Goal: Transaction & Acquisition: Download file/media

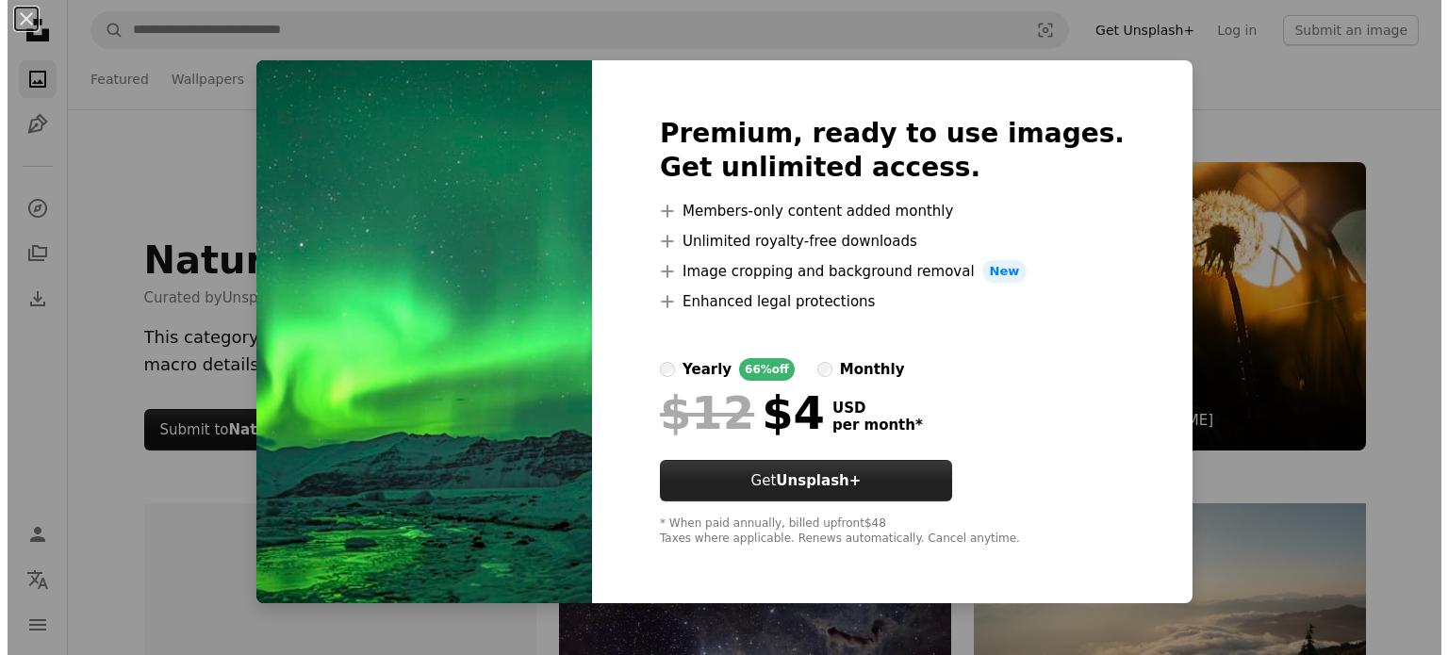
scroll to position [16880, 0]
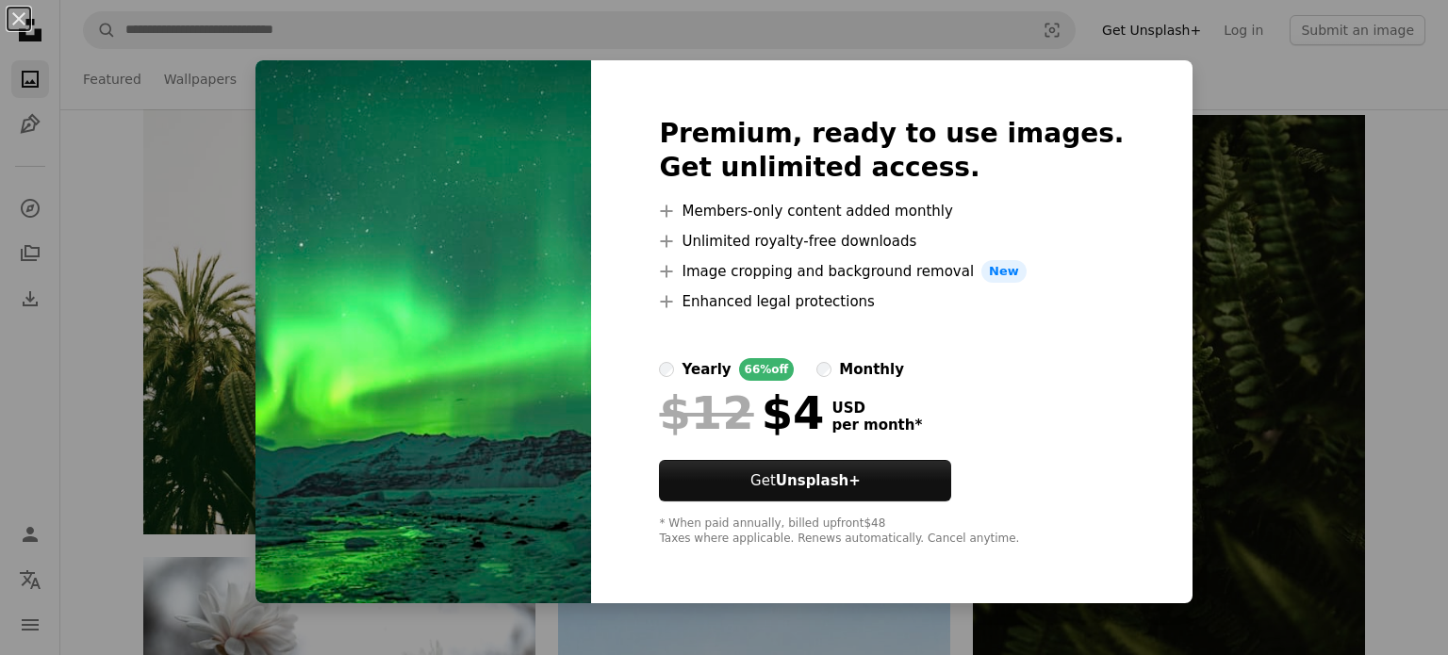
click at [1232, 394] on div "An X shape Premium, ready to use images. Get unlimited access. A plus sign Memb…" at bounding box center [724, 327] width 1448 height 655
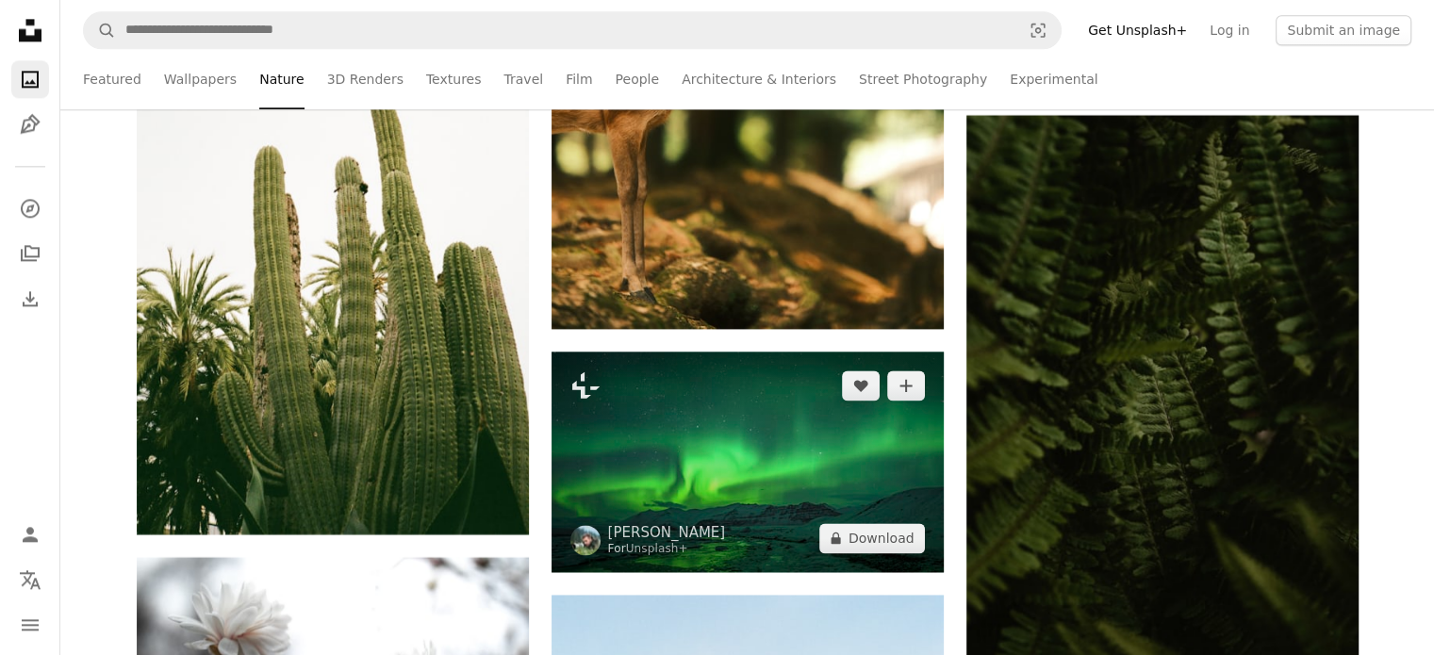
click at [788, 442] on img at bounding box center [748, 462] width 392 height 221
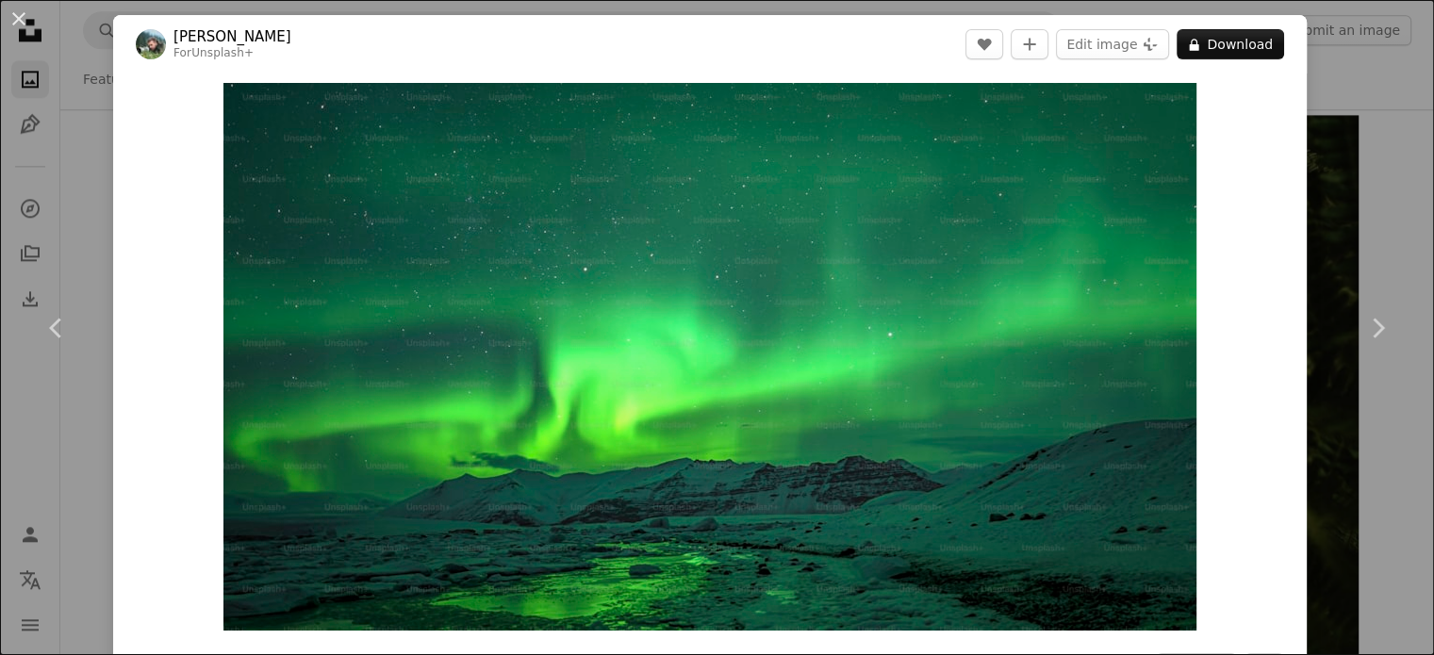
click at [788, 442] on img "Zoom in on this image" at bounding box center [709, 357] width 973 height 548
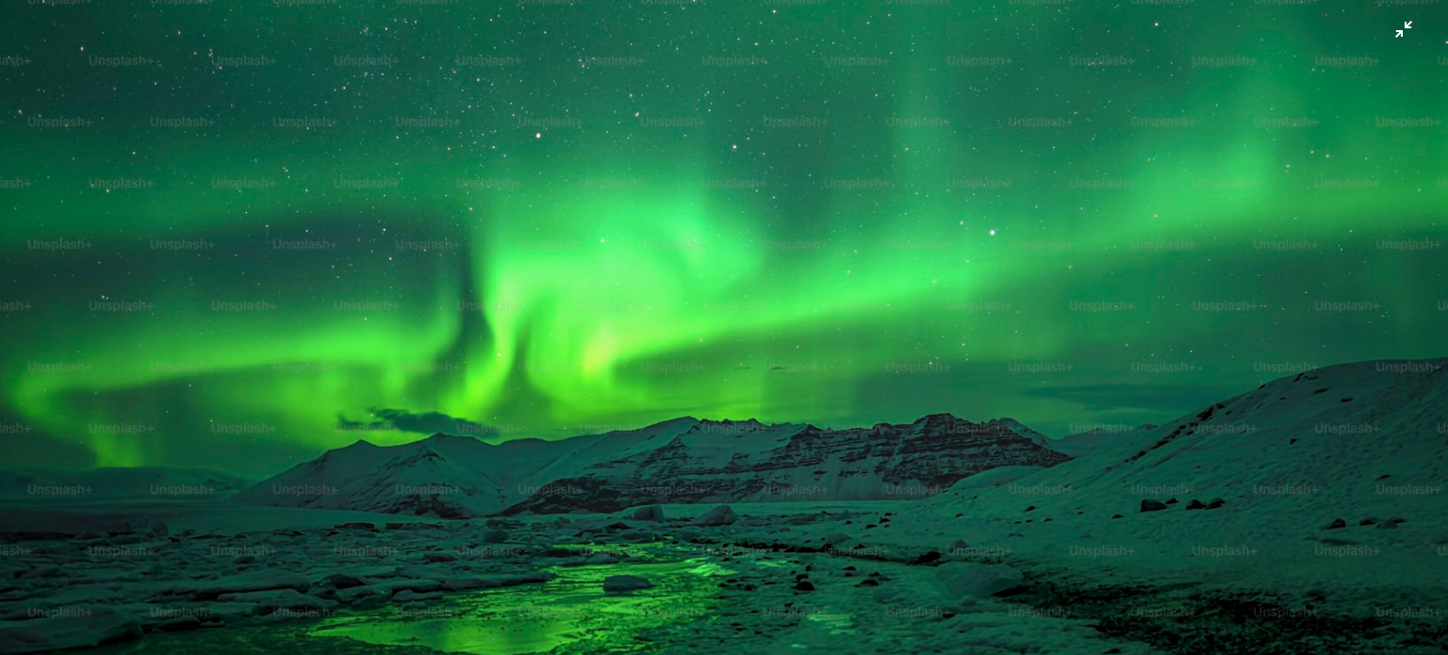
scroll to position [141, 0]
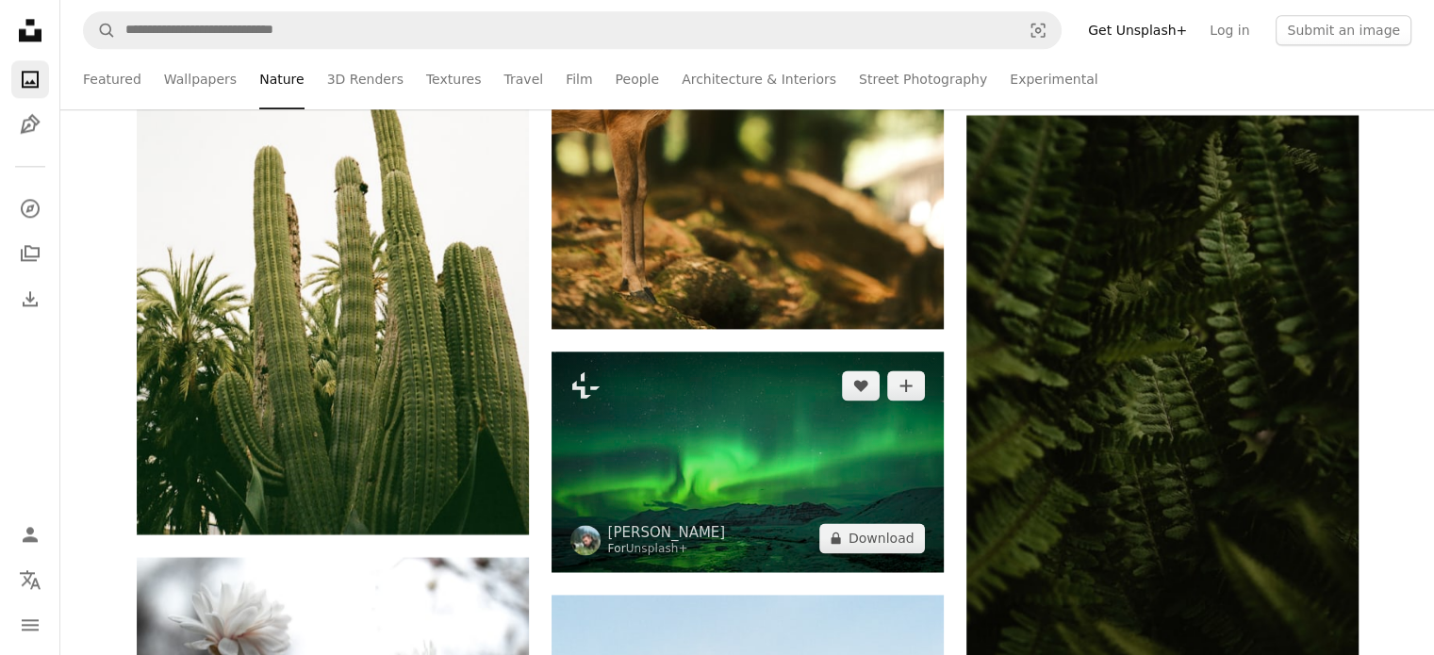
click at [731, 435] on img at bounding box center [748, 462] width 392 height 221
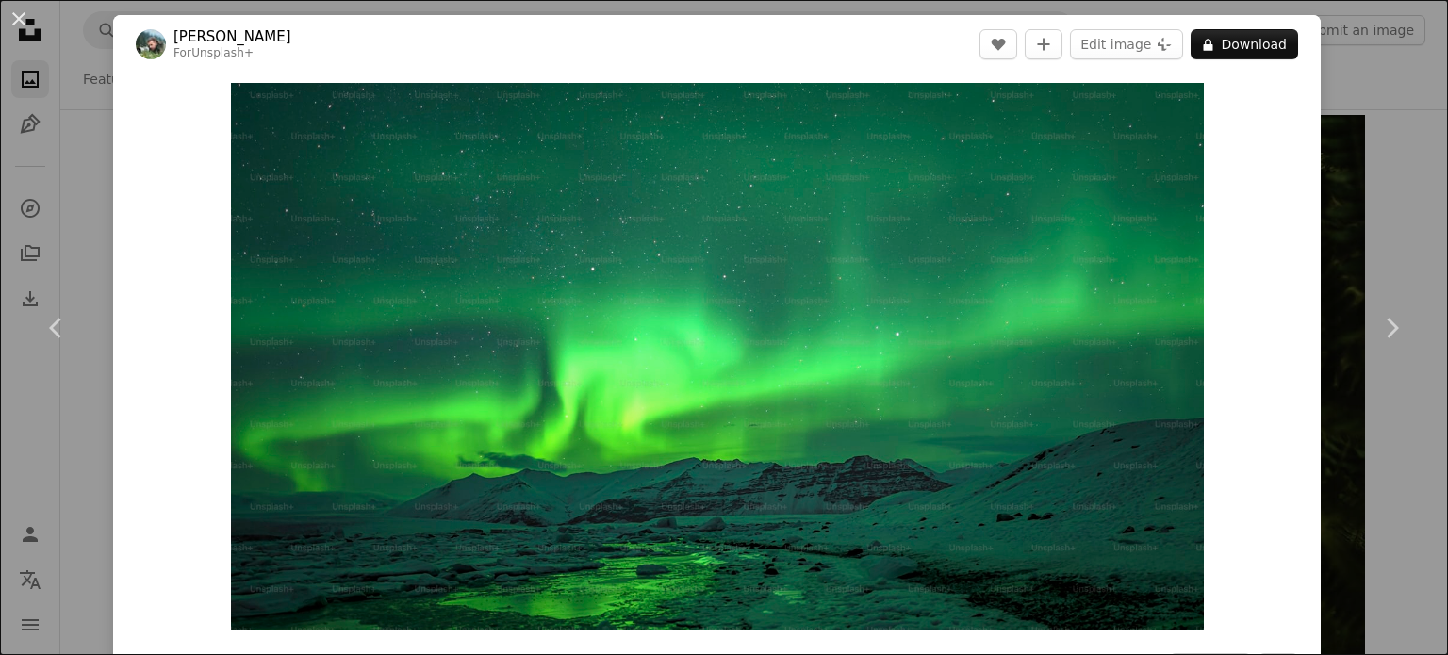
click at [731, 435] on img "Zoom in on this image" at bounding box center [717, 357] width 973 height 548
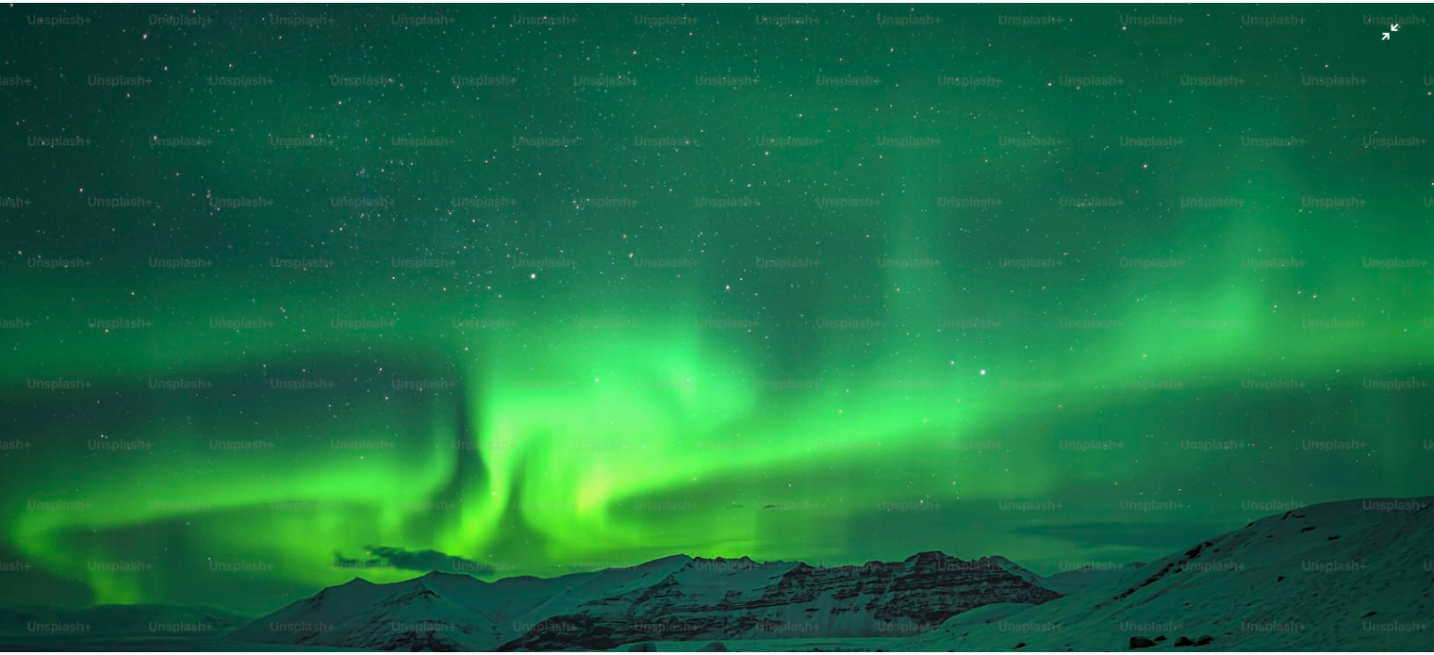
scroll to position [72, 0]
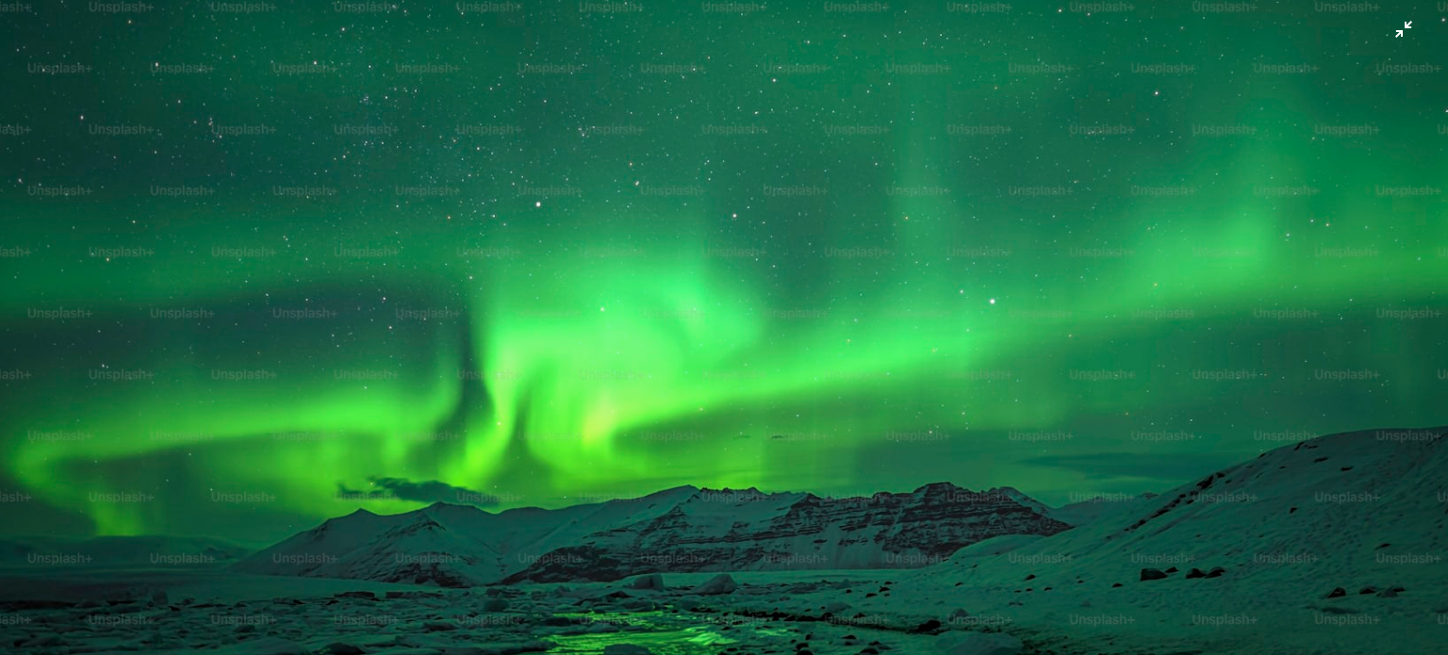
click at [1394, 30] on img "Zoom out on this image" at bounding box center [724, 335] width 1450 height 816
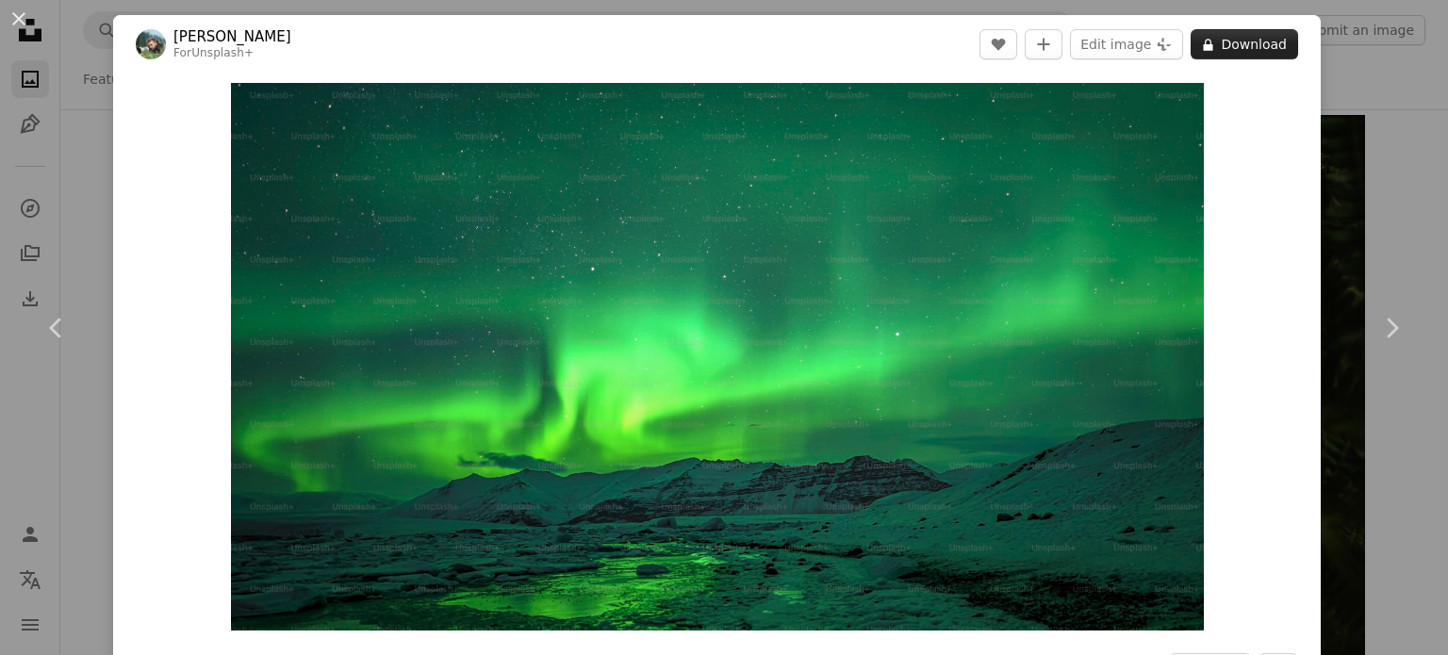
click at [1242, 39] on button "A lock Download" at bounding box center [1245, 44] width 108 height 30
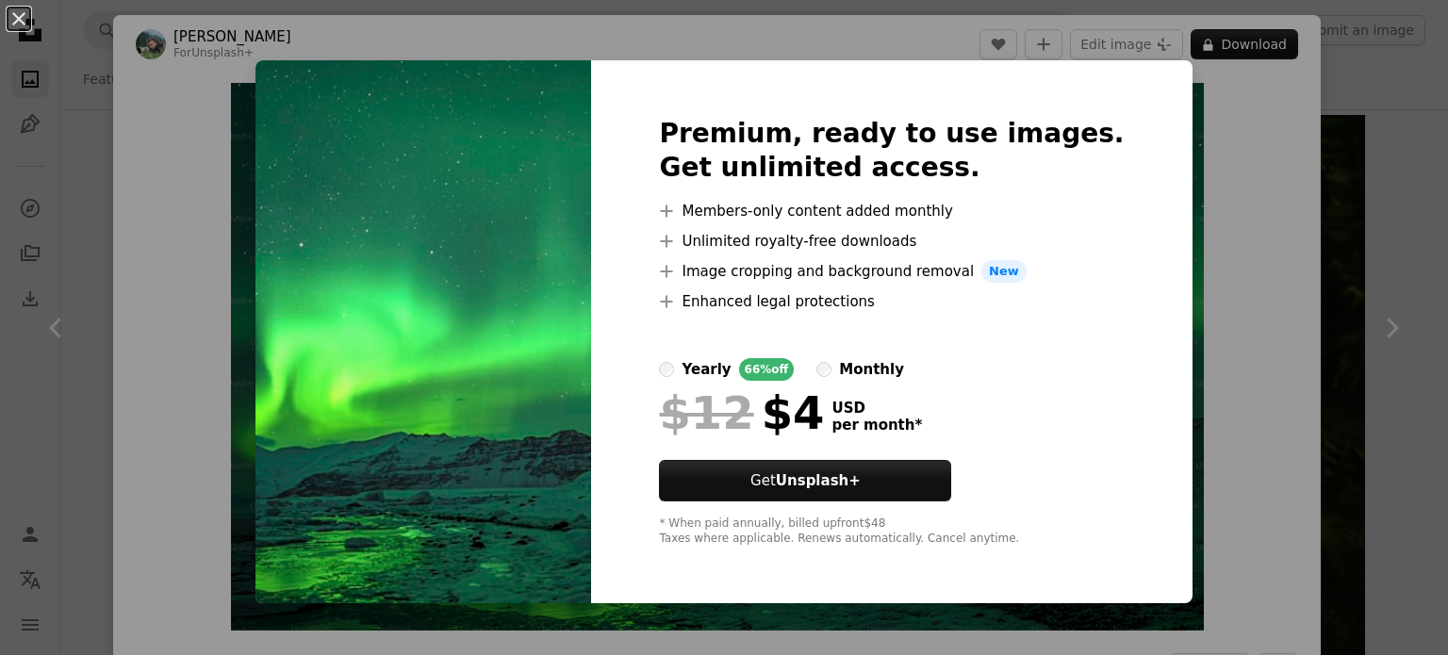
click at [1202, 297] on div "An X shape Premium, ready to use images. Get unlimited access. A plus sign Memb…" at bounding box center [724, 327] width 1448 height 655
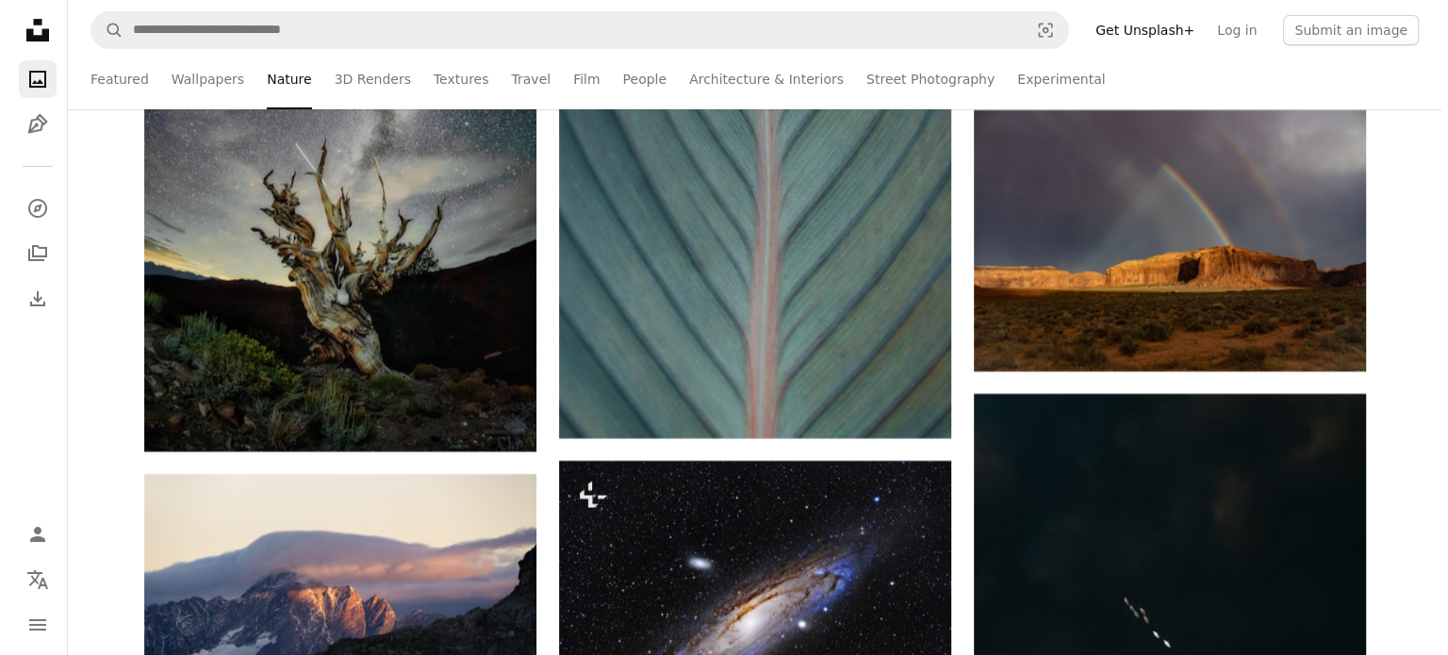
scroll to position [21972, 0]
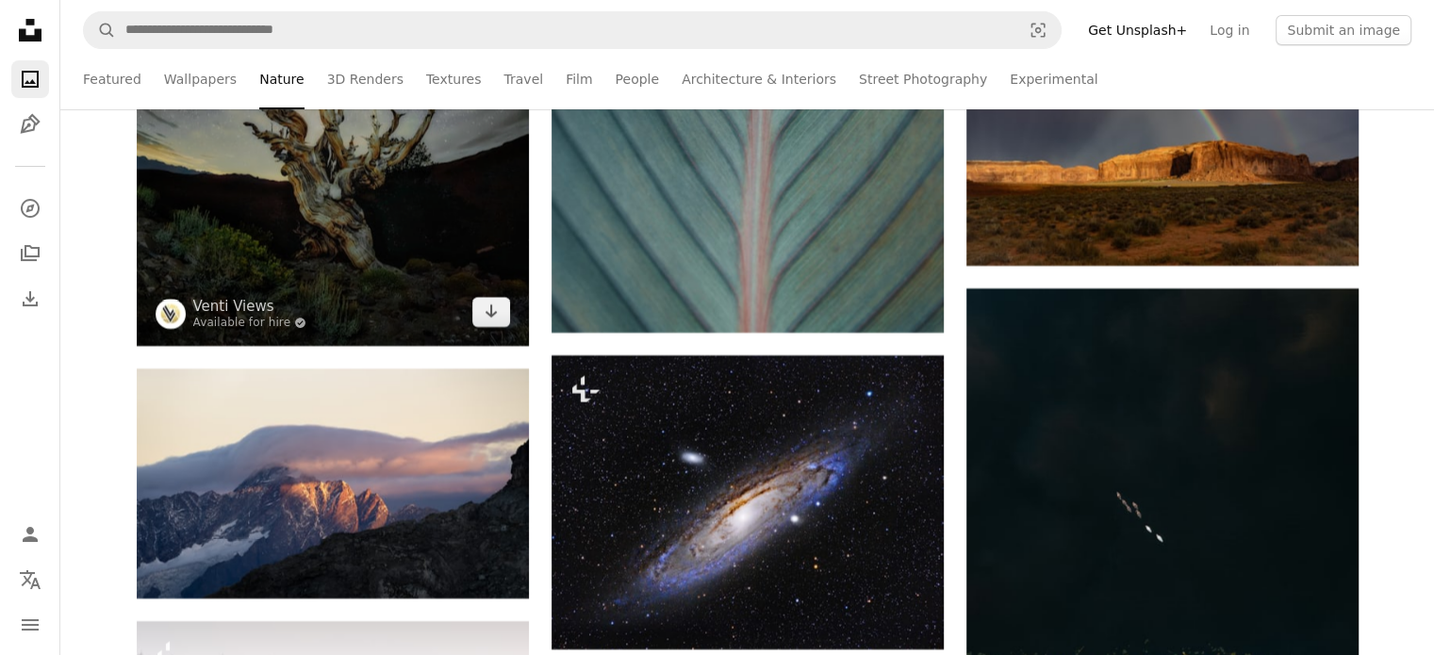
click at [404, 279] on img at bounding box center [333, 52] width 392 height 588
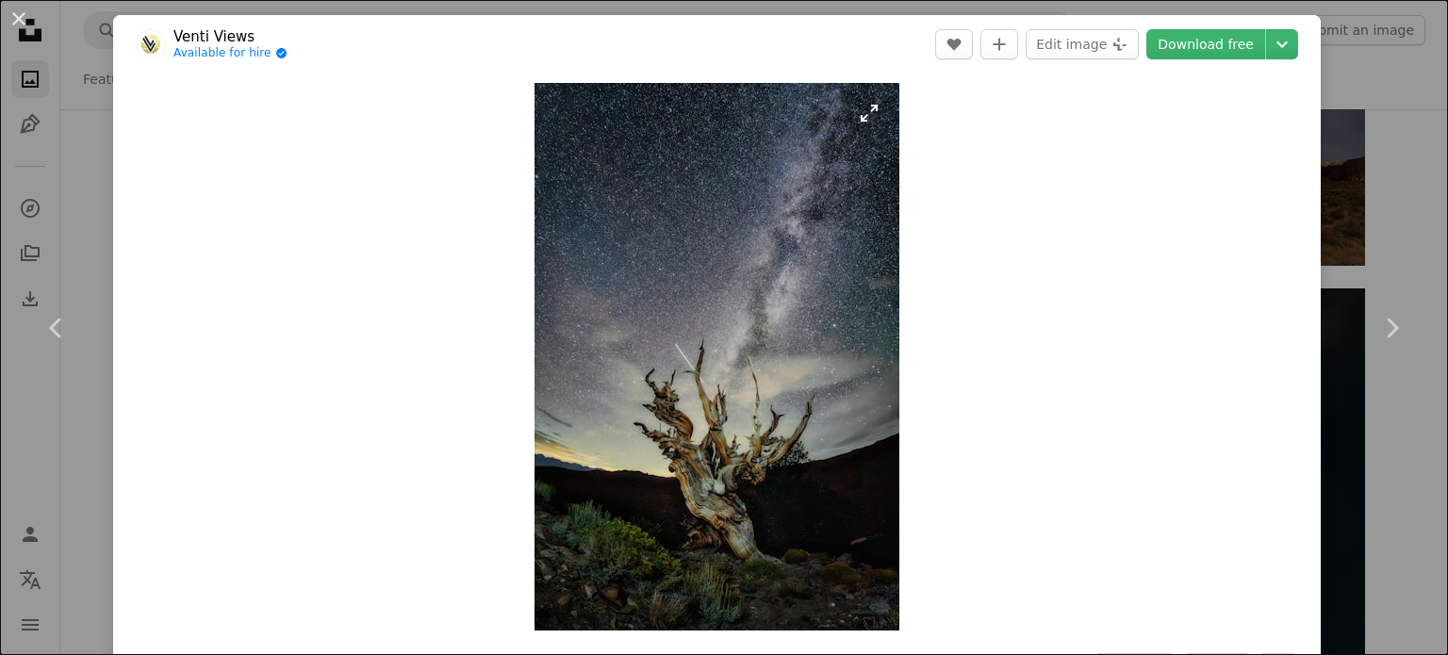
click at [846, 345] on img "Zoom in on this image" at bounding box center [717, 357] width 365 height 548
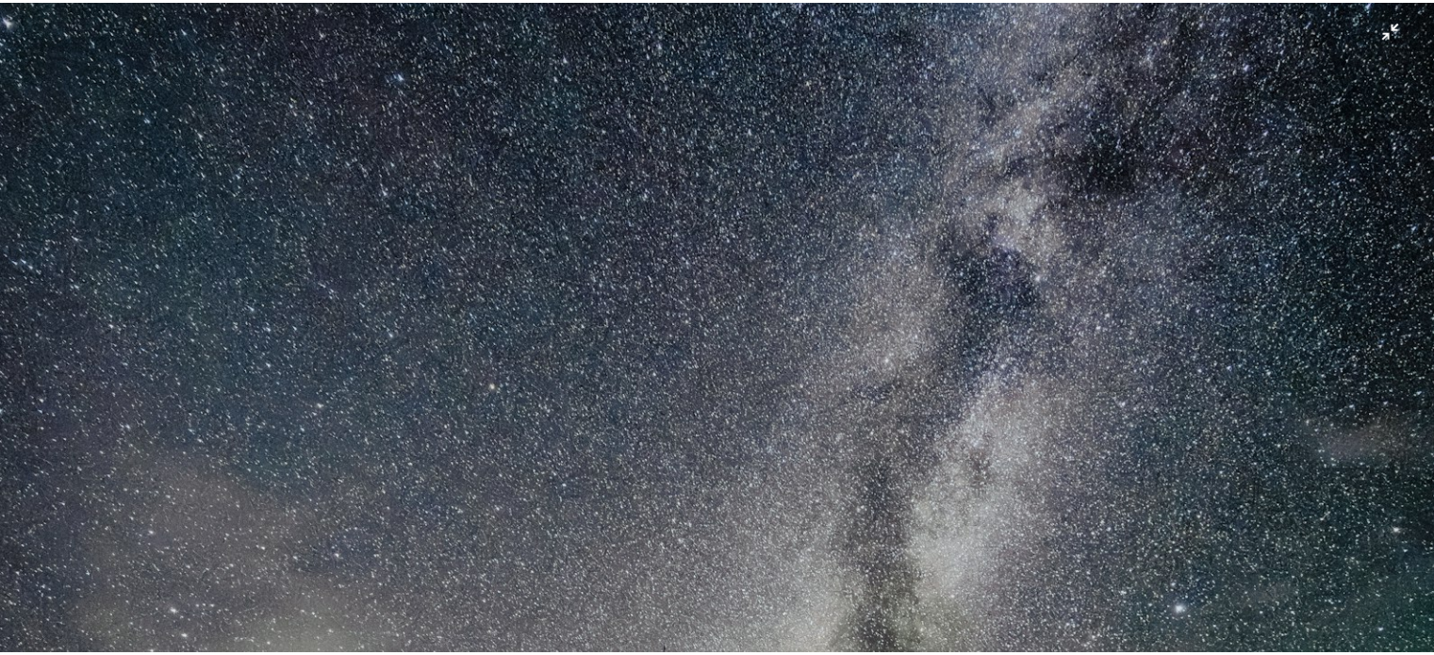
scroll to position [249, 0]
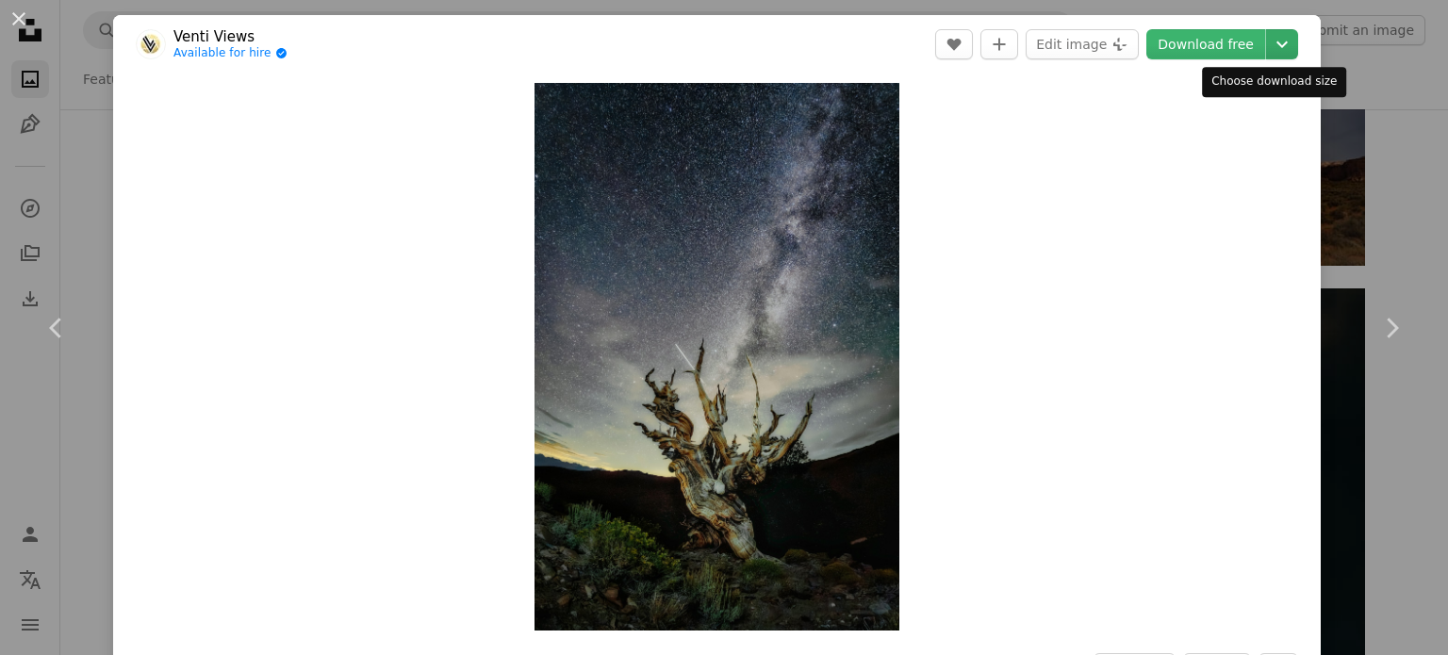
click at [1282, 33] on button "Chevron down" at bounding box center [1282, 44] width 32 height 30
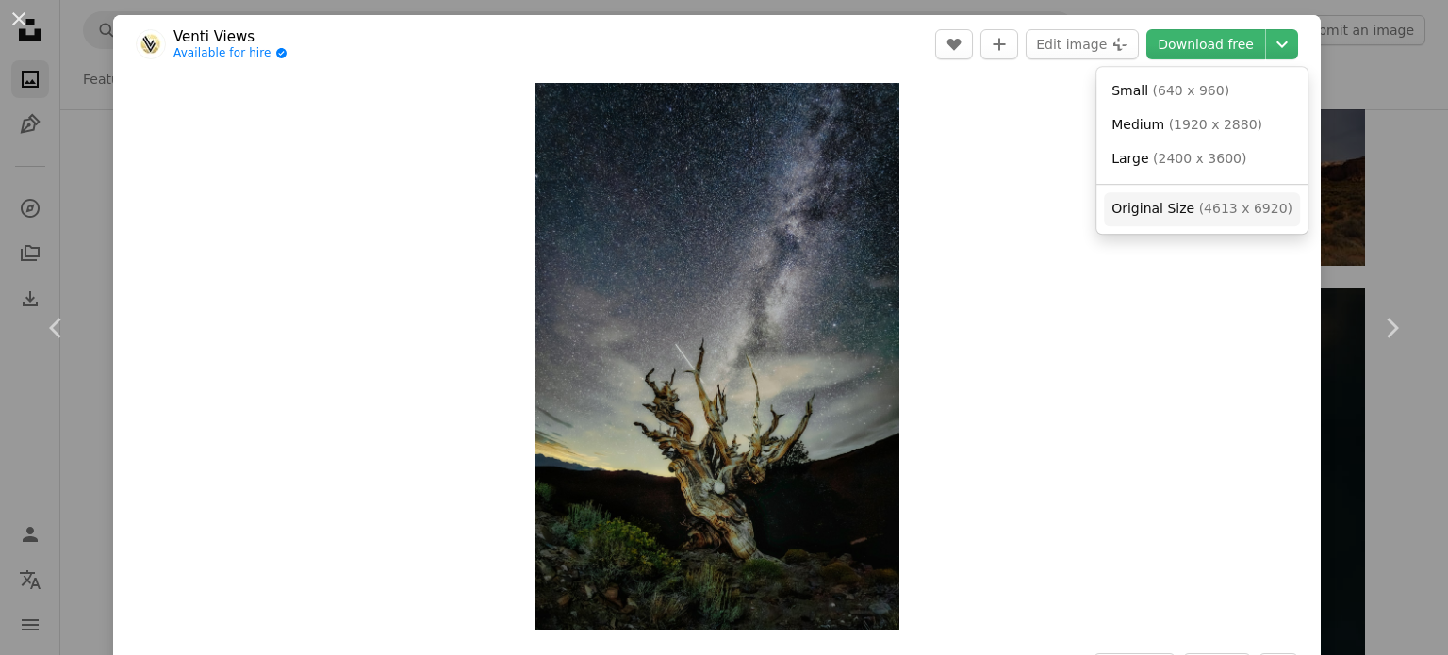
click at [1199, 220] on link "Original Size ( 4613 x 6920 )" at bounding box center [1202, 209] width 196 height 34
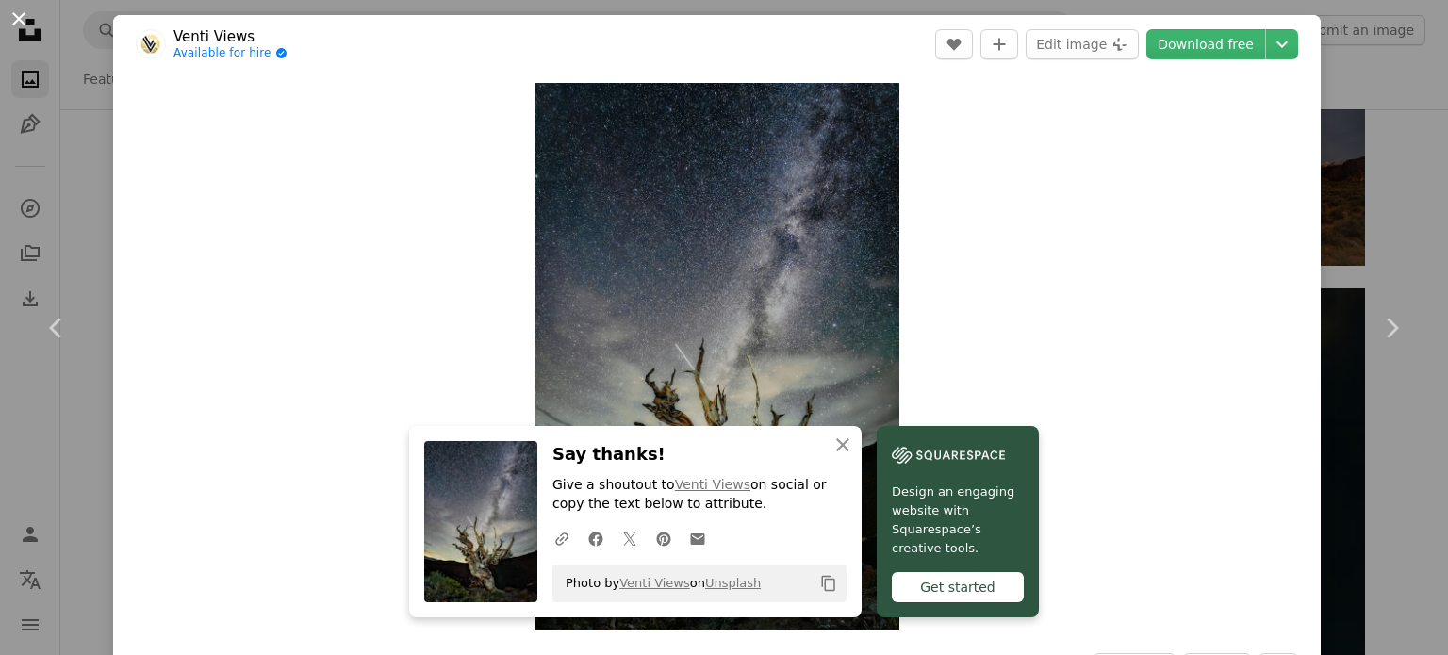
click at [19, 20] on button "An X shape" at bounding box center [19, 19] width 23 height 23
